Goal: Task Accomplishment & Management: Manage account settings

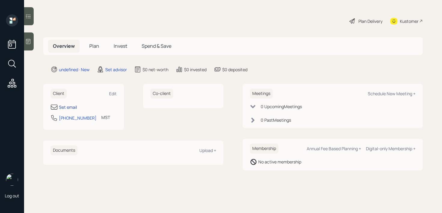
click at [70, 106] on div "Set email" at bounding box center [68, 107] width 18 height 6
select select "America/[GEOGRAPHIC_DATA]"
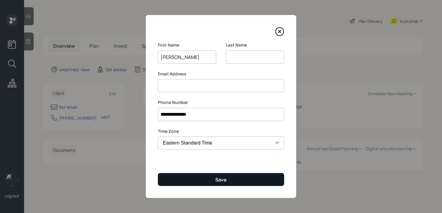
type input "[PERSON_NAME]"
click at [223, 183] on button "Save" at bounding box center [221, 179] width 126 height 13
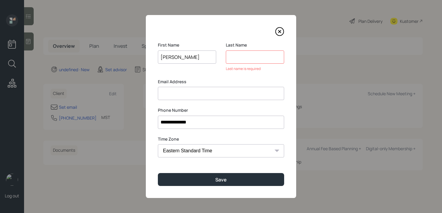
click at [237, 50] on input at bounding box center [255, 56] width 58 height 13
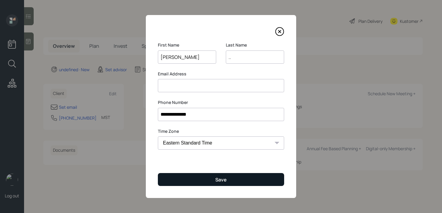
type input ".."
click at [196, 176] on button "Save" at bounding box center [221, 179] width 126 height 13
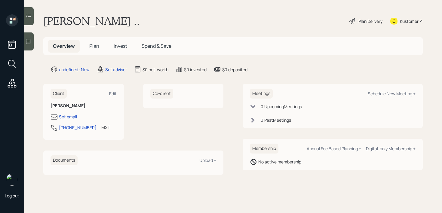
click at [30, 46] on div at bounding box center [29, 41] width 10 height 18
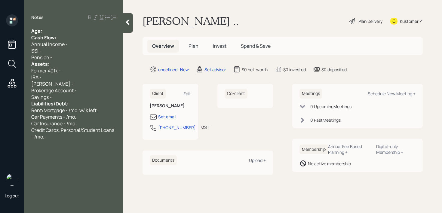
click at [77, 31] on div "Age:" at bounding box center [73, 31] width 85 height 7
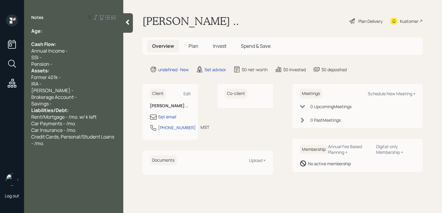
click at [67, 66] on div "Pension -" at bounding box center [73, 64] width 85 height 7
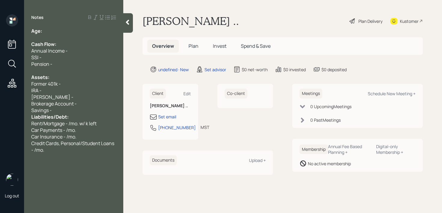
click at [75, 111] on div "Savings -" at bounding box center [73, 110] width 85 height 7
